Goal: Find specific page/section: Find specific page/section

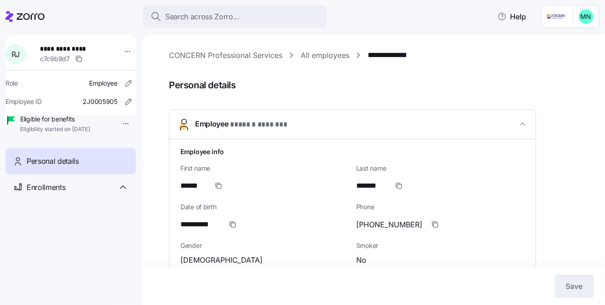
scroll to position [31, 0]
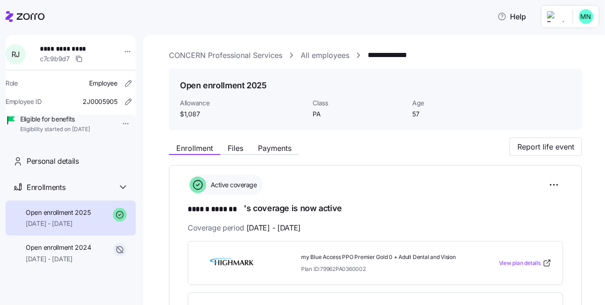
click at [30, 14] on icon at bounding box center [25, 16] width 39 height 11
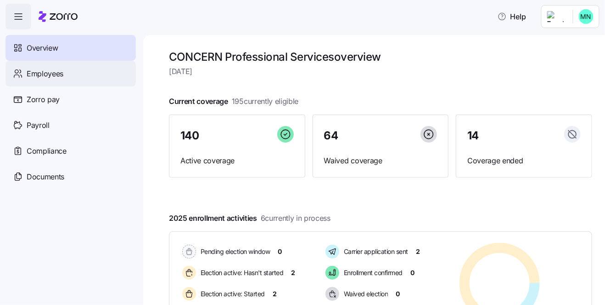
click at [47, 80] on div "Employees" at bounding box center [71, 74] width 130 height 26
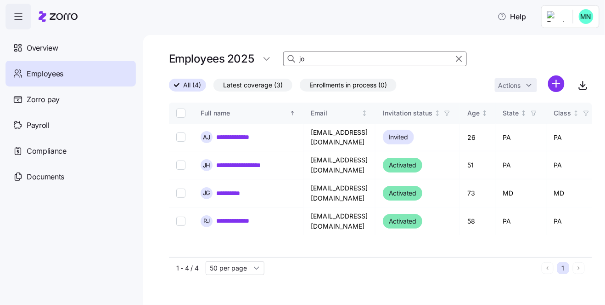
type input "j"
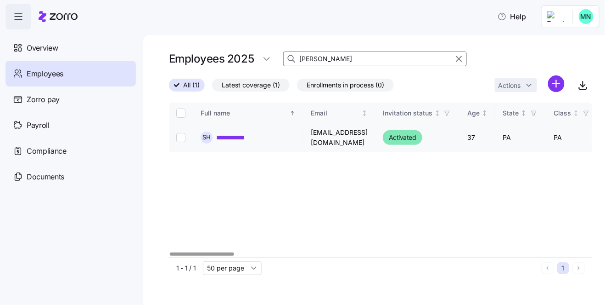
type input "[PERSON_NAME]"
click at [241, 139] on link "**********" at bounding box center [237, 137] width 42 height 9
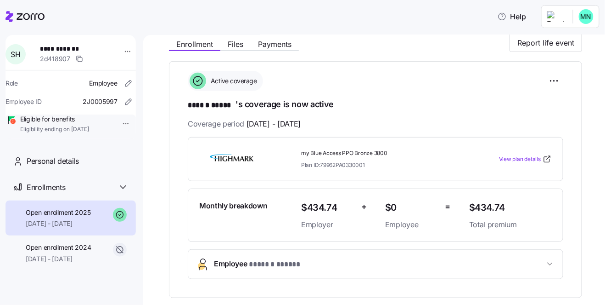
scroll to position [136, 0]
